Goal: Find specific page/section: Find specific page/section

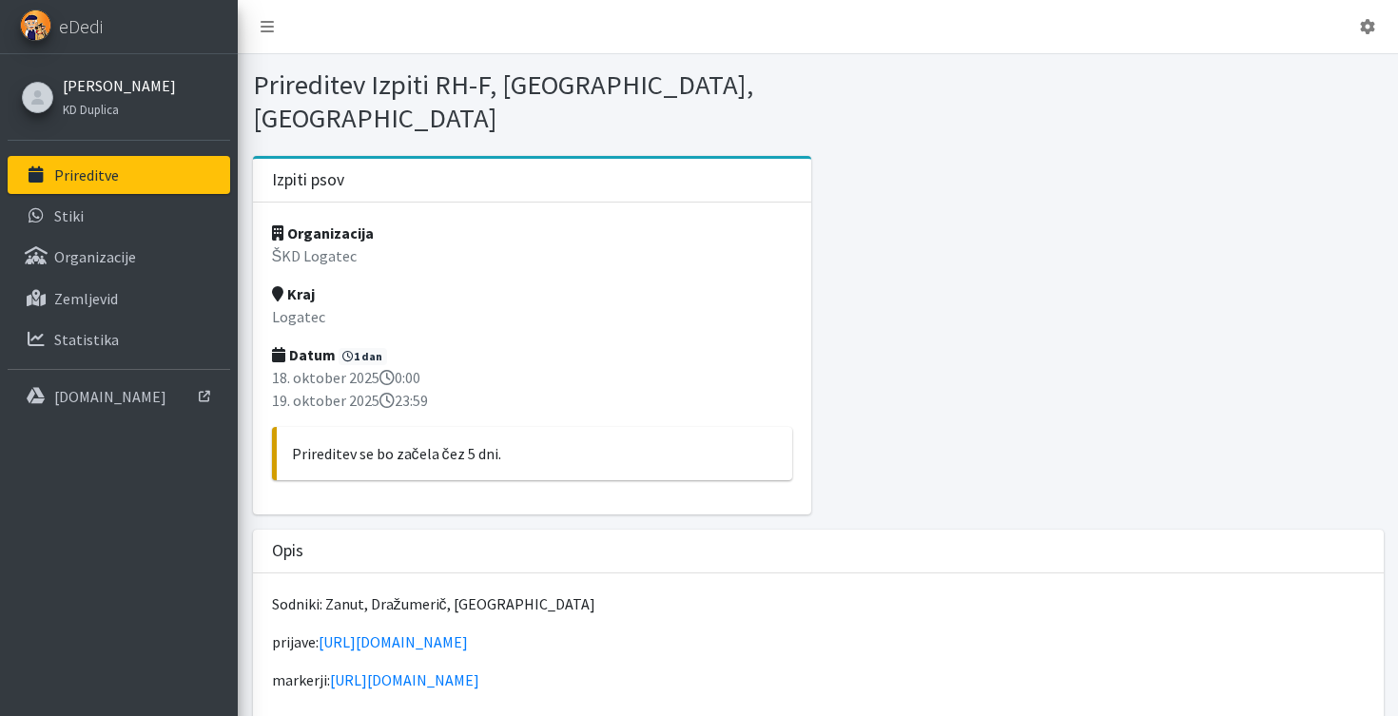
click at [127, 87] on link "[PERSON_NAME]" at bounding box center [119, 85] width 113 height 23
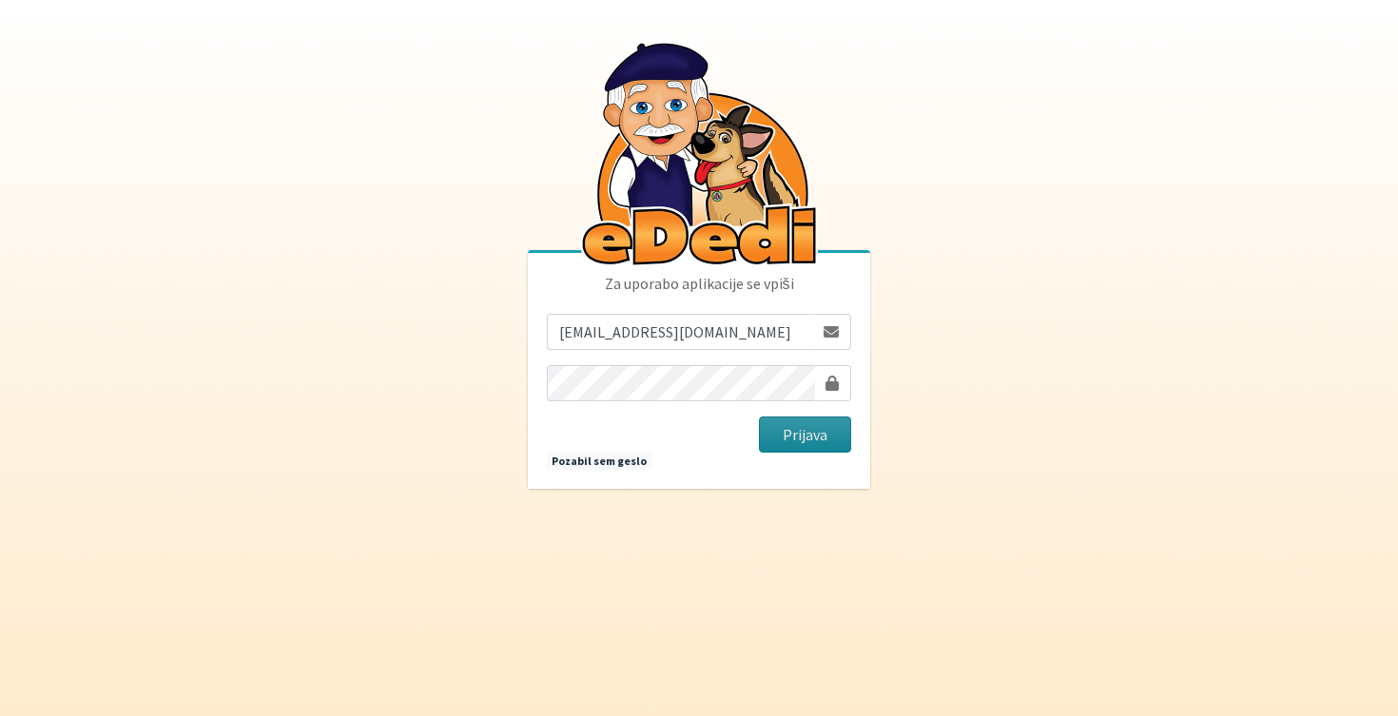
click at [787, 440] on button "Prijava" at bounding box center [805, 435] width 92 height 36
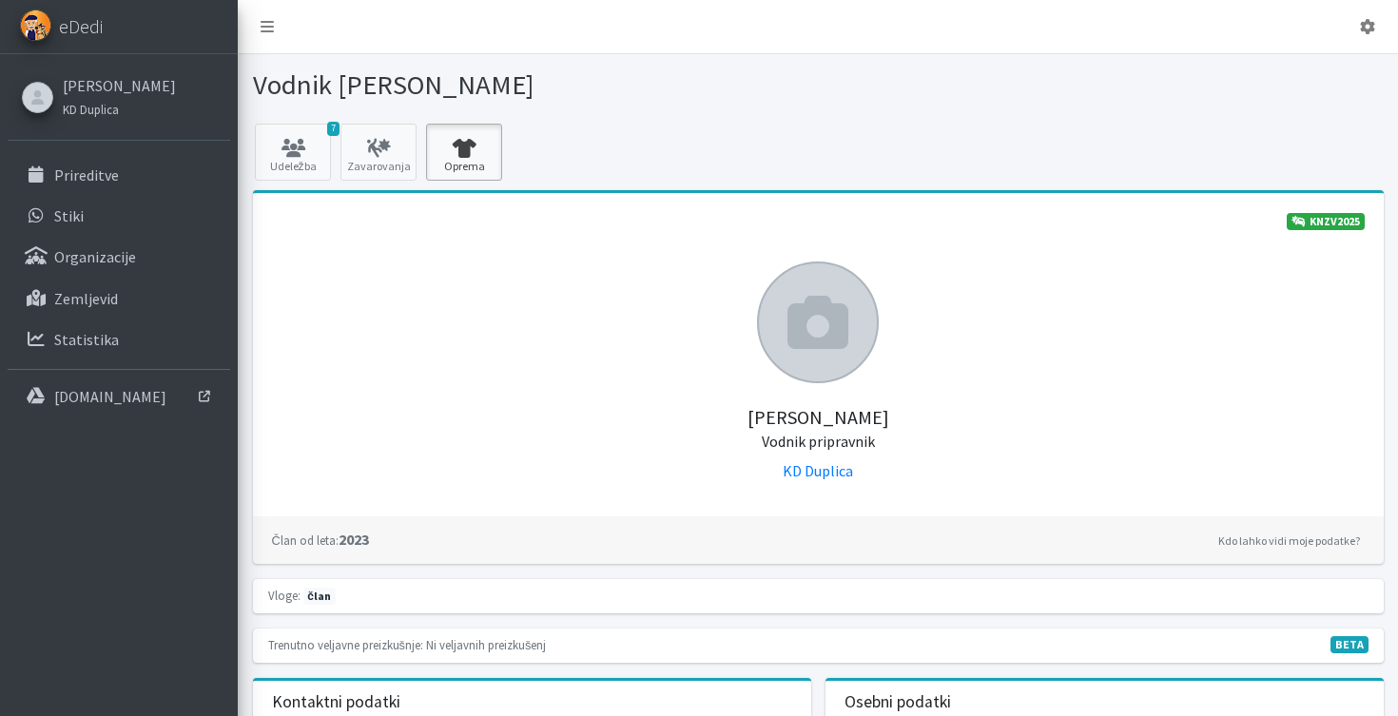
click at [445, 156] on icon at bounding box center [464, 148] width 65 height 19
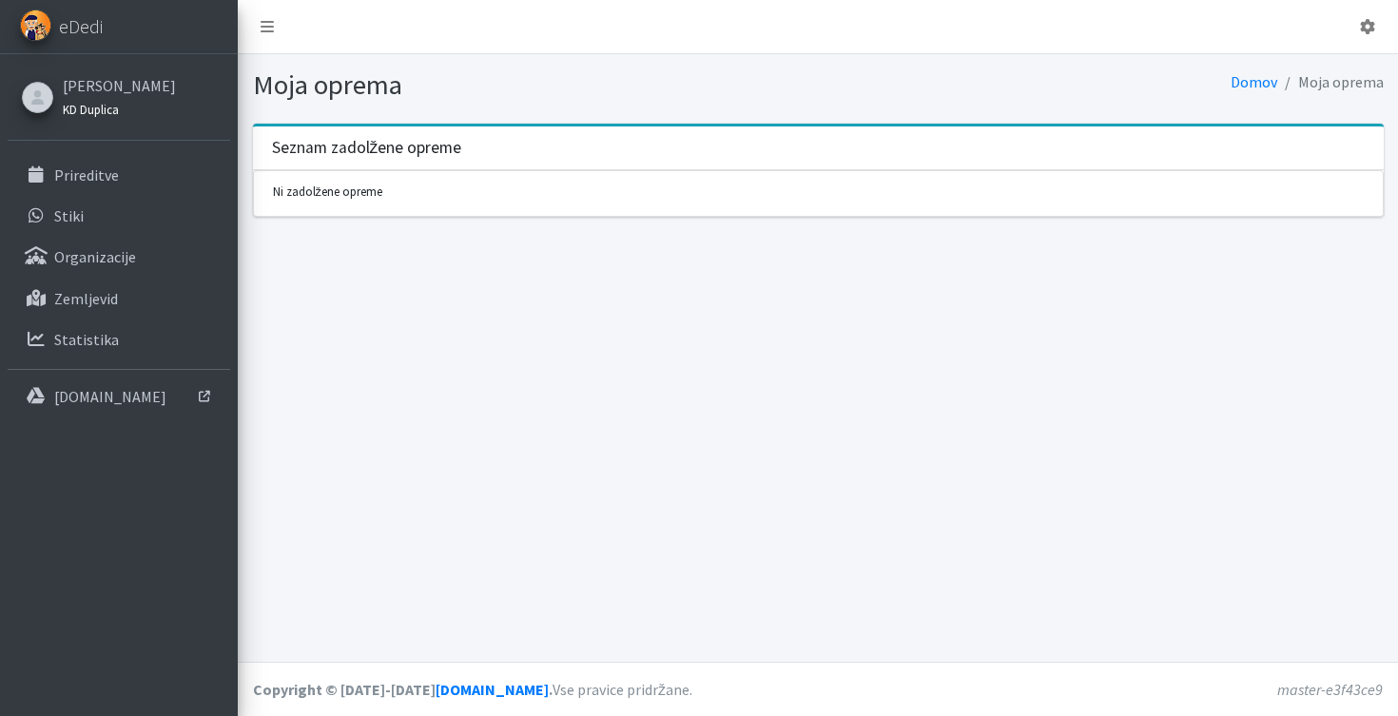
click at [109, 106] on small "KD Duplica" at bounding box center [91, 109] width 56 height 15
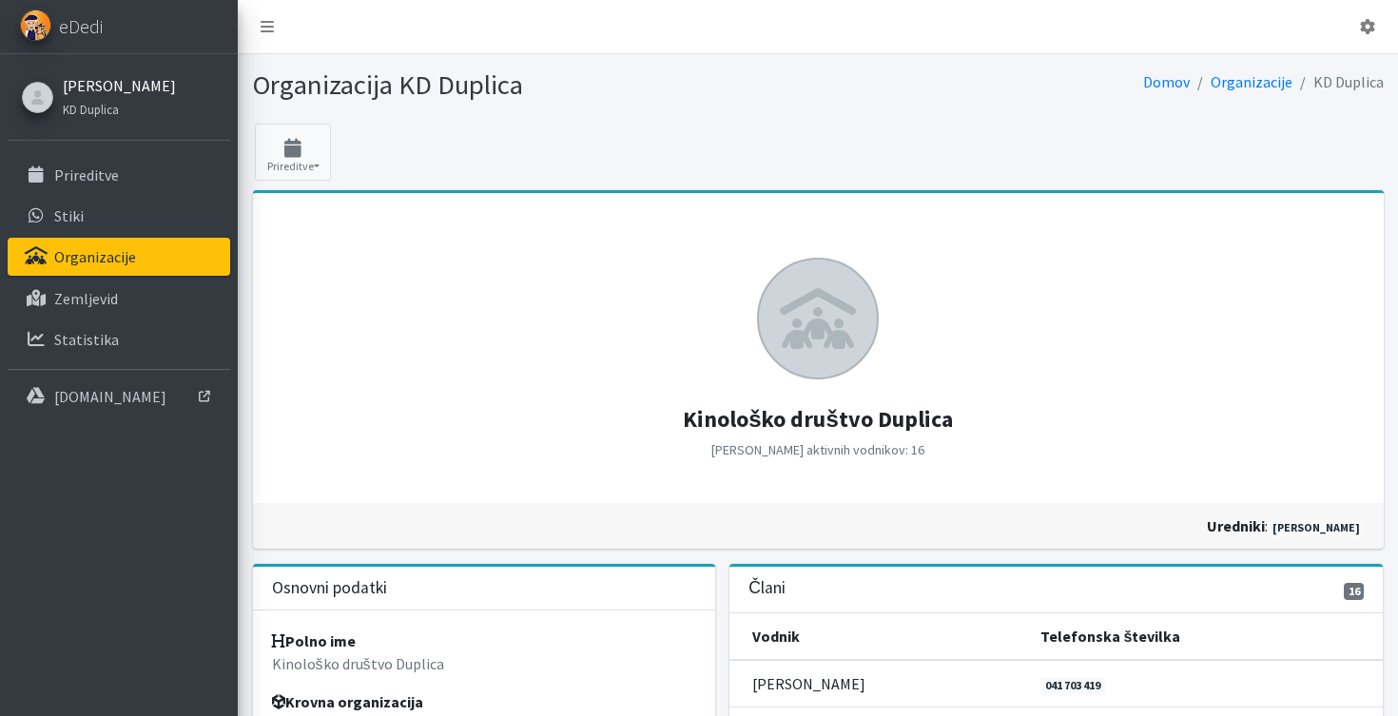
click at [115, 91] on link "[PERSON_NAME]" at bounding box center [119, 85] width 113 height 23
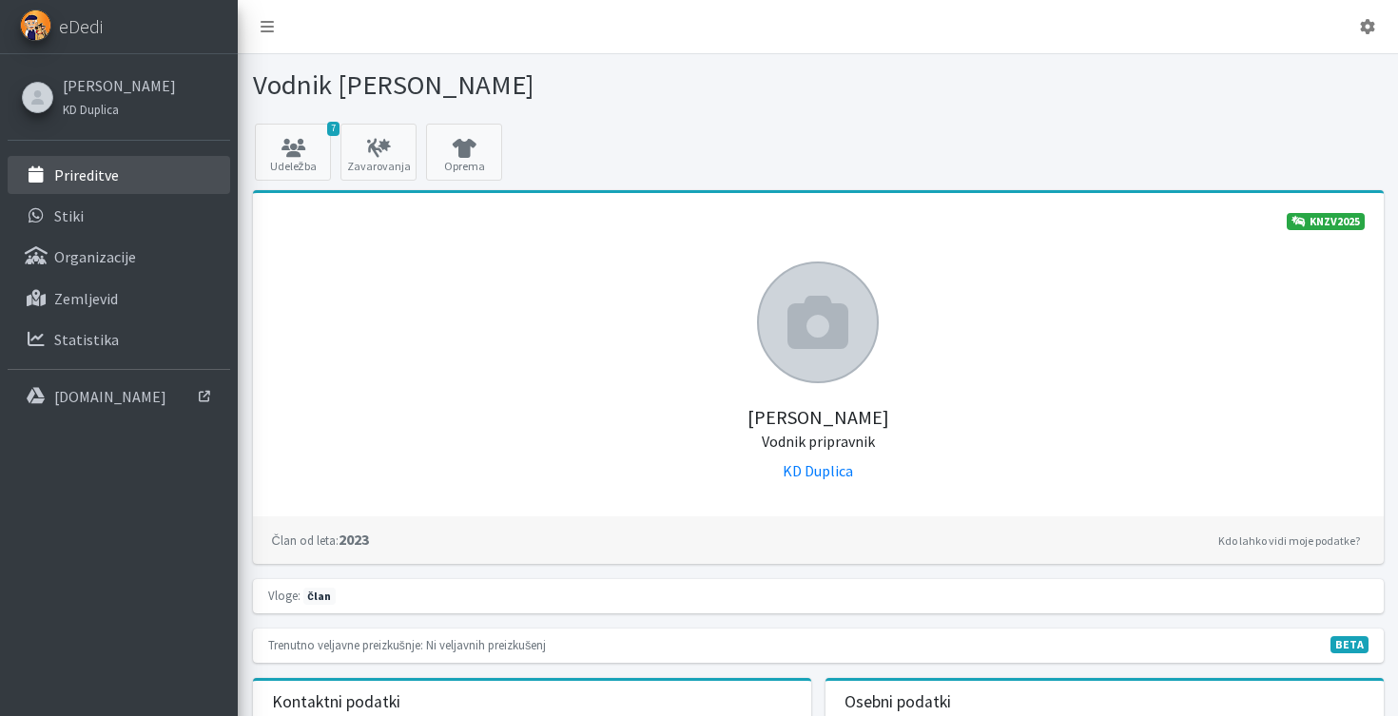
click at [61, 171] on p "Prireditve" at bounding box center [86, 175] width 65 height 19
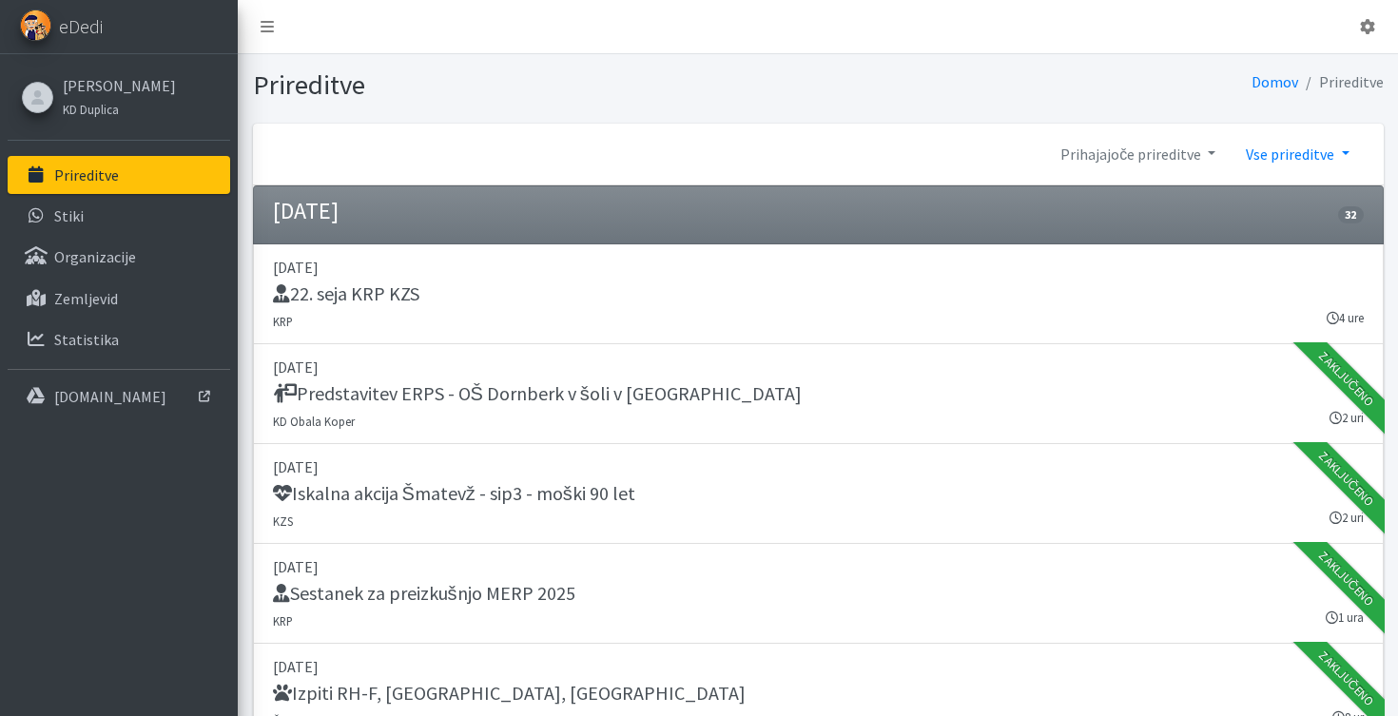
click at [1315, 148] on link "Vse prireditve" at bounding box center [1297, 154] width 133 height 38
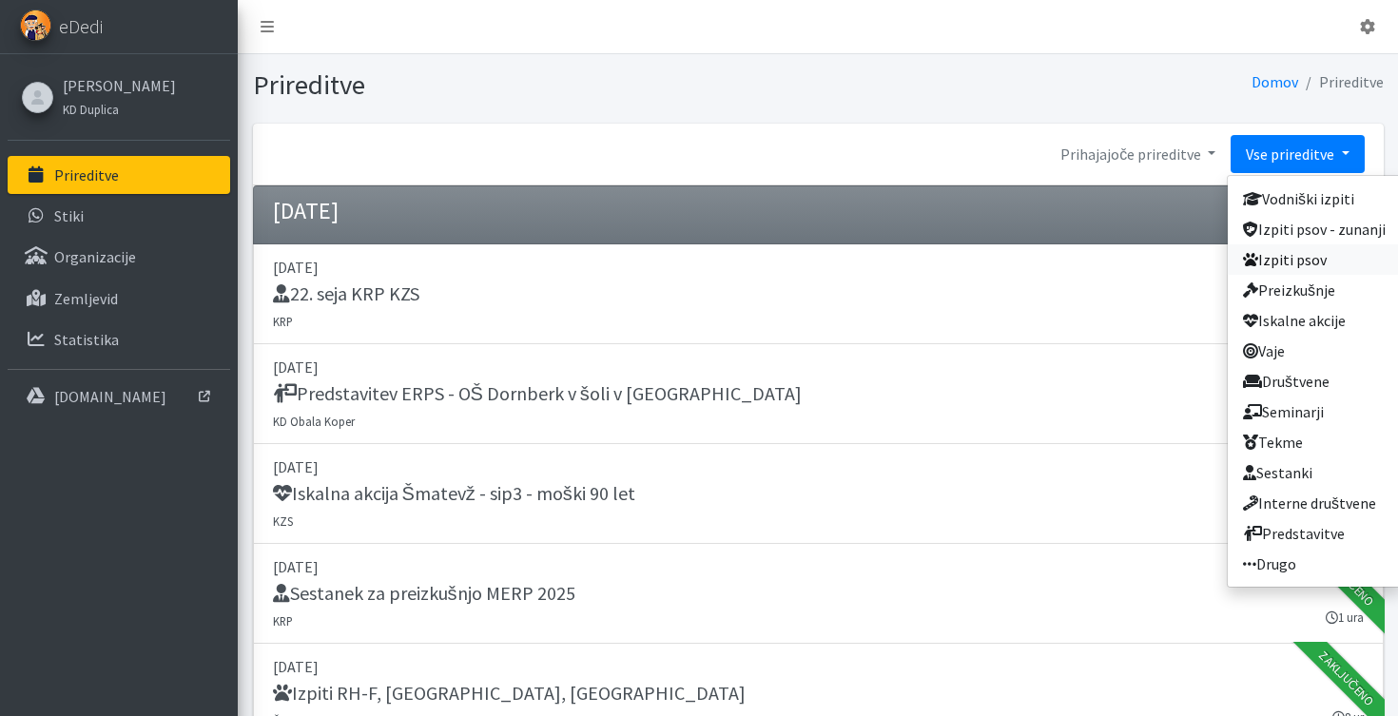
click at [1304, 264] on link "Izpiti psov" at bounding box center [1314, 259] width 173 height 30
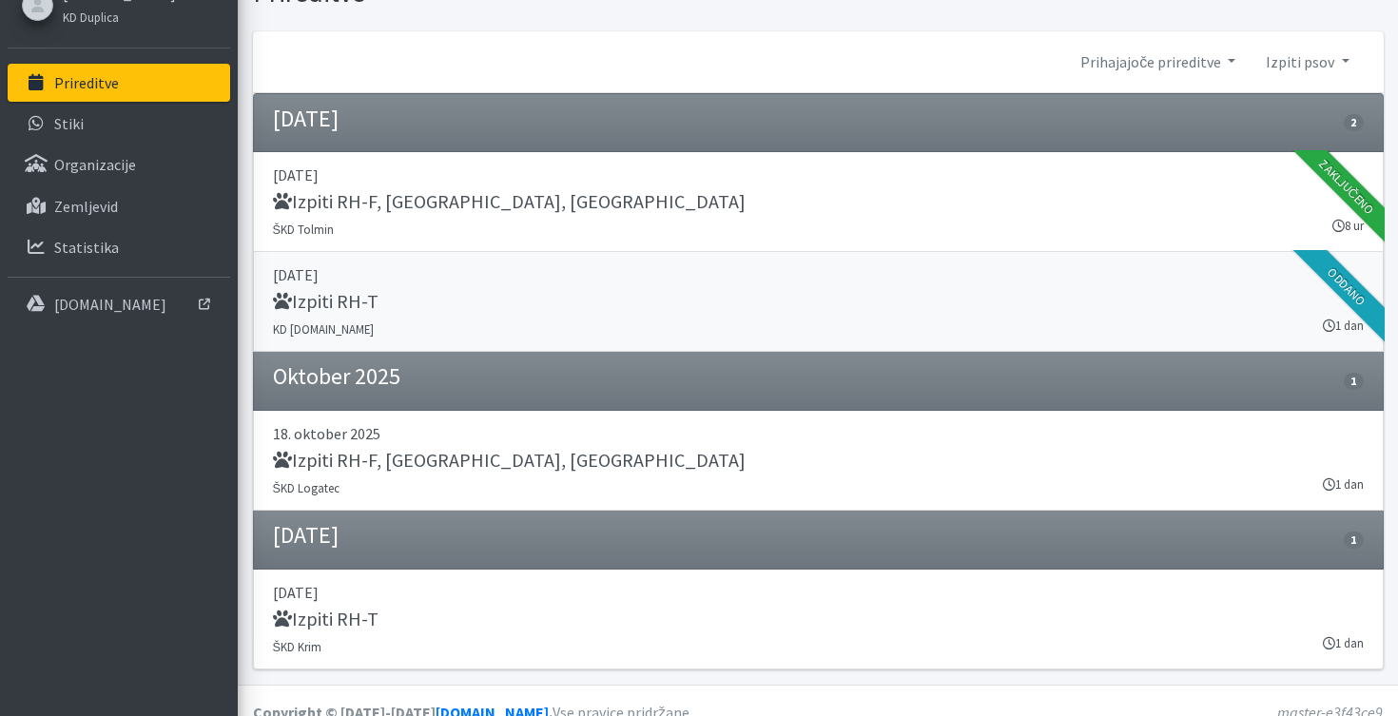
scroll to position [115, 0]
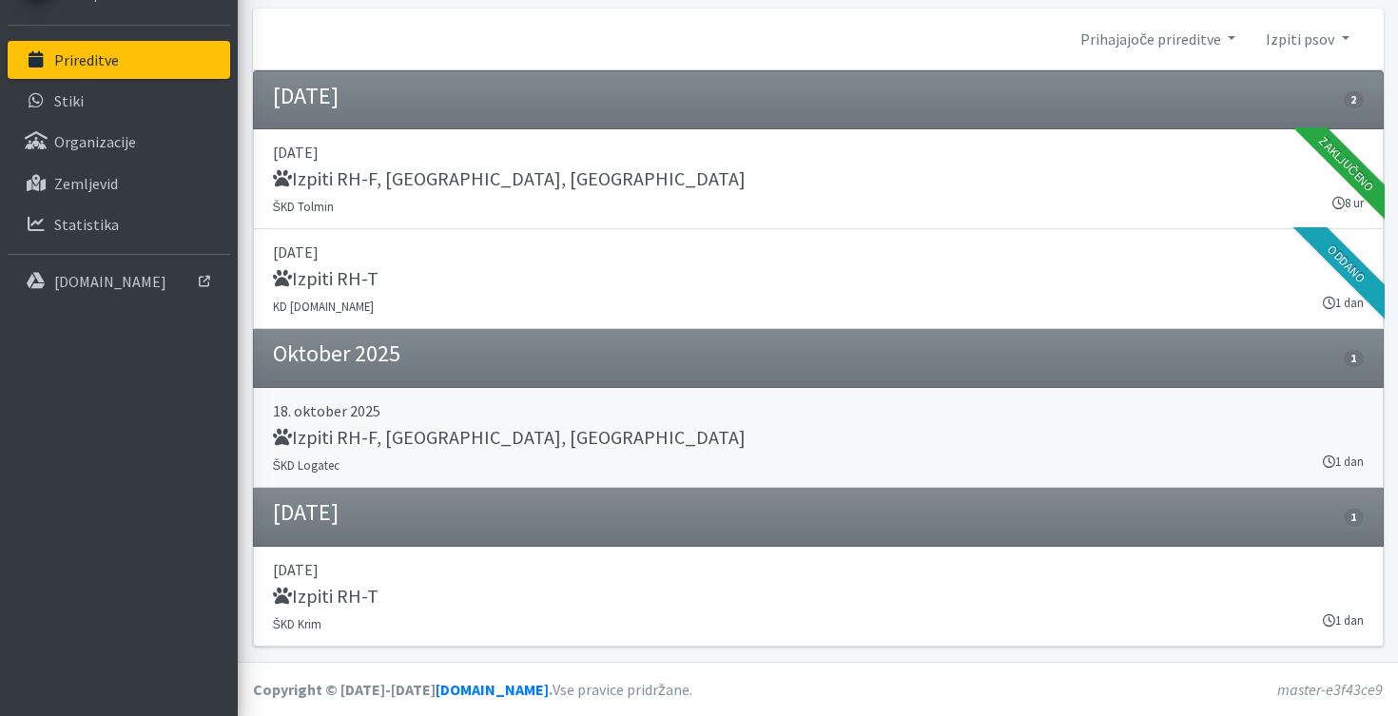
click at [354, 442] on h5 "Izpiti RH-F, [GEOGRAPHIC_DATA], [GEOGRAPHIC_DATA]" at bounding box center [509, 437] width 473 height 23
